Goal: Task Accomplishment & Management: Manage account settings

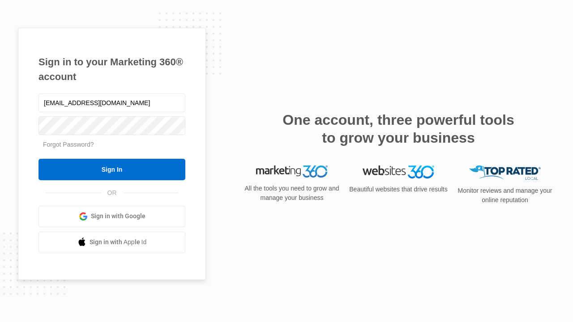
type input "[EMAIL_ADDRESS][DOMAIN_NAME]"
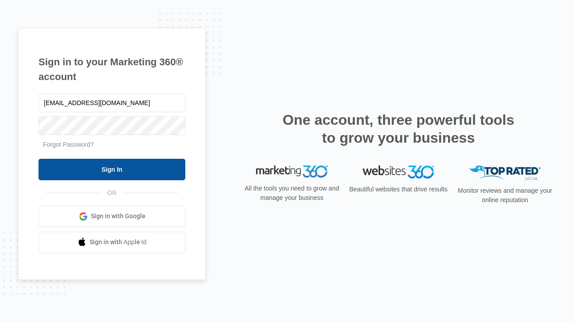
click at [112, 169] on input "Sign In" at bounding box center [111, 169] width 147 height 21
